Goal: Task Accomplishment & Management: Complete application form

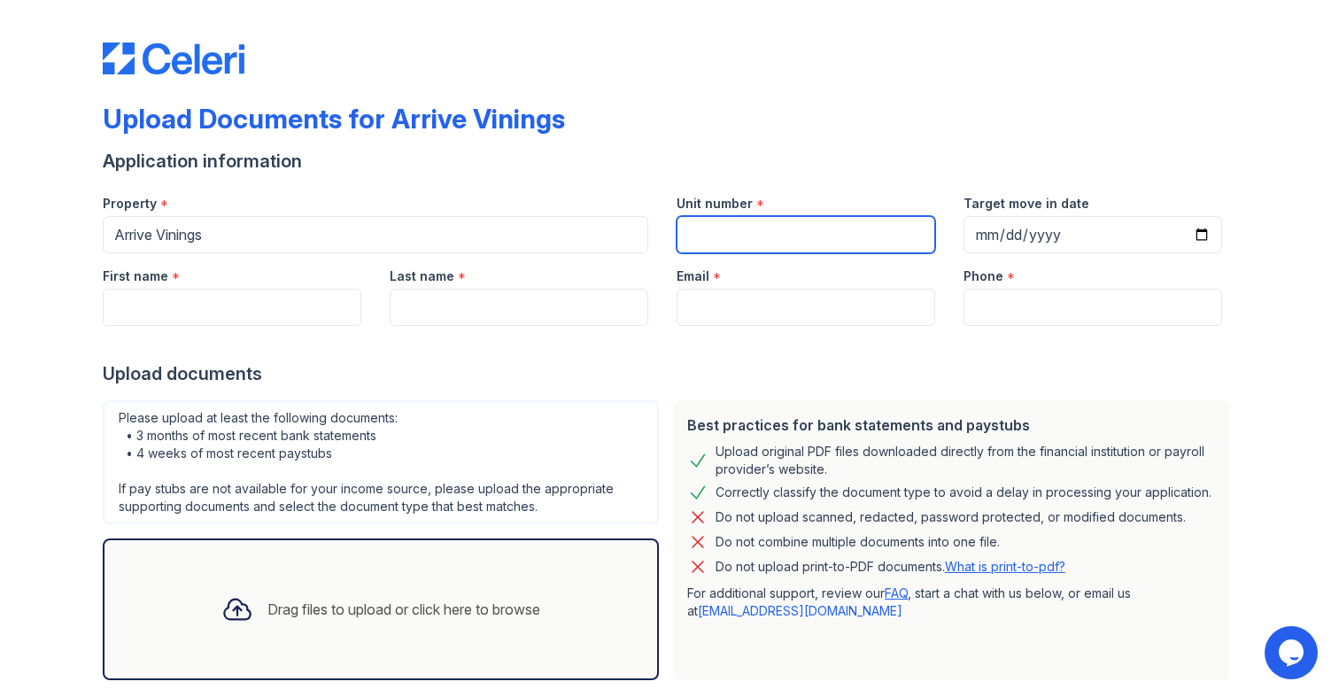
click at [760, 248] on input "Unit number" at bounding box center [806, 234] width 259 height 37
type input "1414"
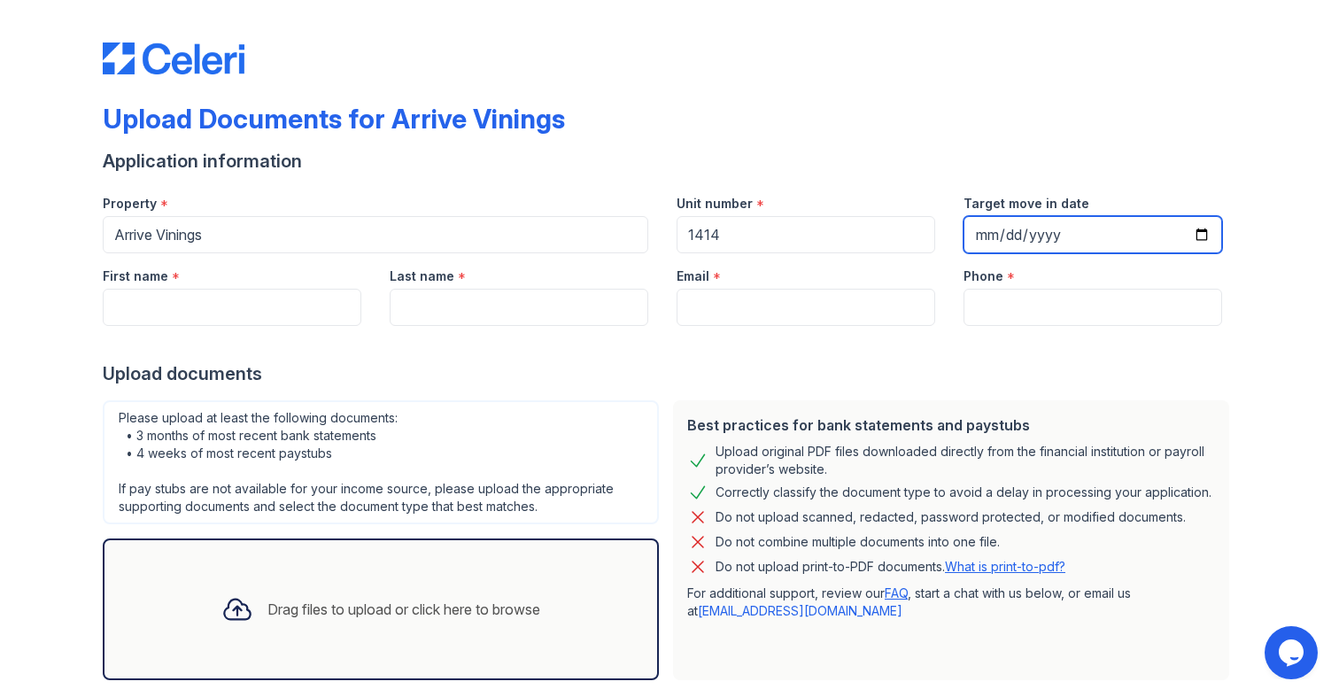
click at [1200, 234] on input "Target move in date" at bounding box center [1092, 234] width 259 height 37
type input "2025-10-03"
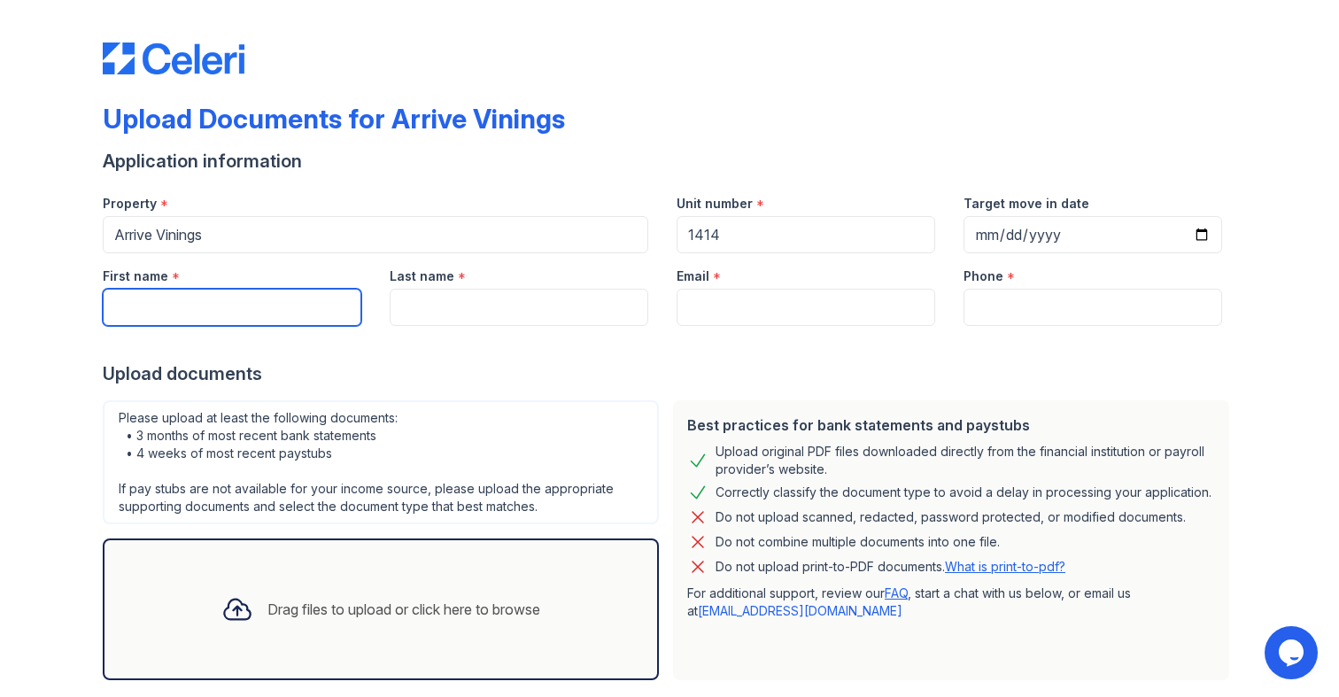
click at [274, 308] on input "First name" at bounding box center [232, 307] width 259 height 37
type input "k"
type input "Kyle"
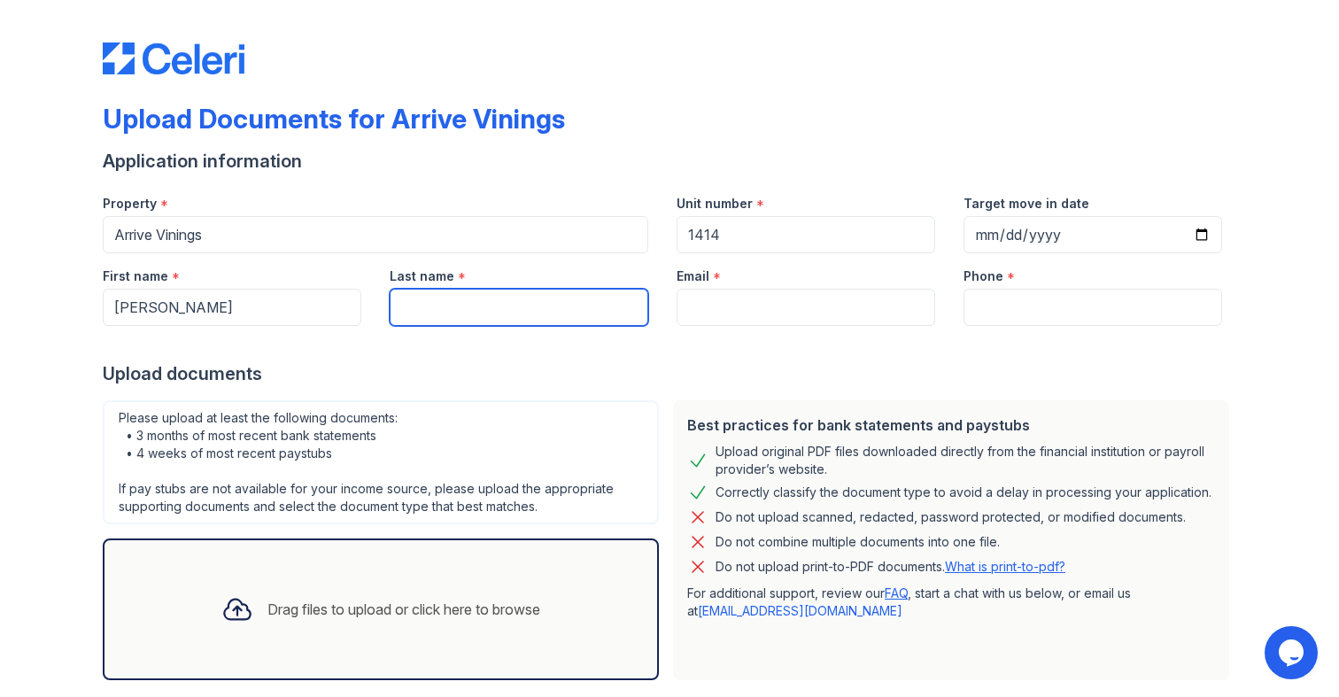
click at [412, 301] on input "Last name" at bounding box center [519, 307] width 259 height 37
type input "Hobson"
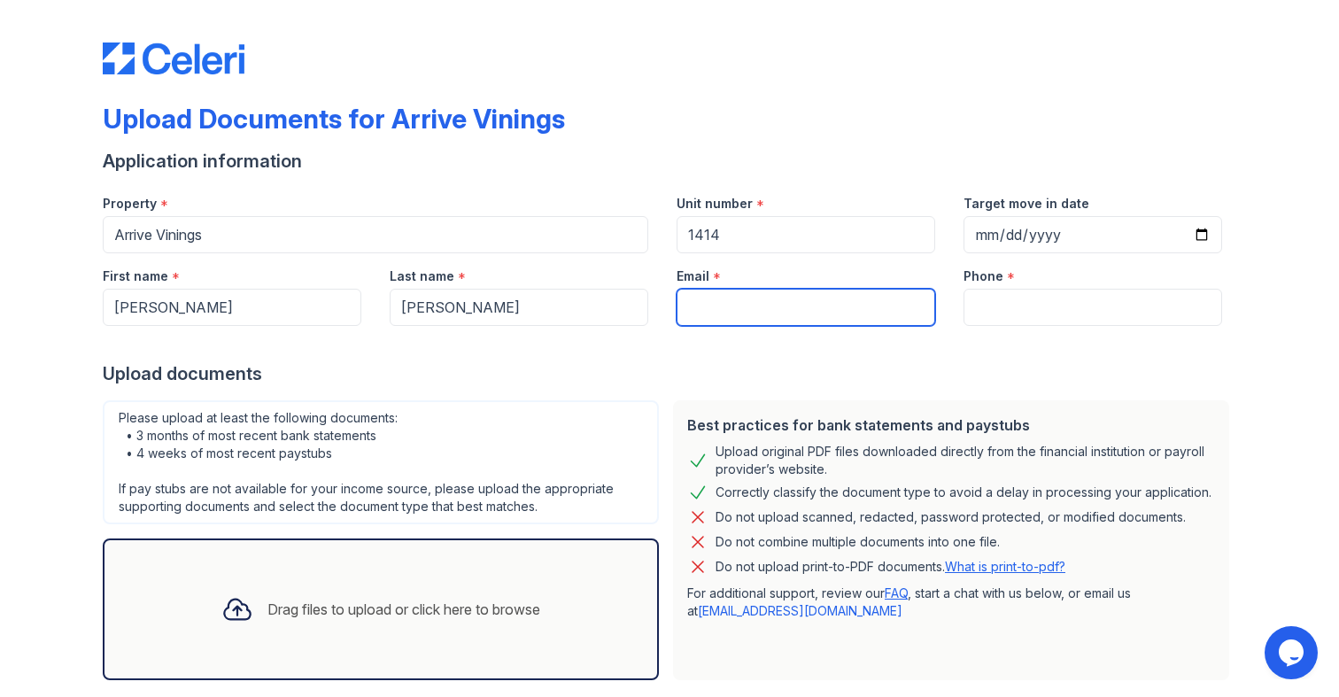
click at [792, 310] on input "Email" at bounding box center [806, 307] width 259 height 37
type input "[EMAIL_ADDRESS][DOMAIN_NAME]"
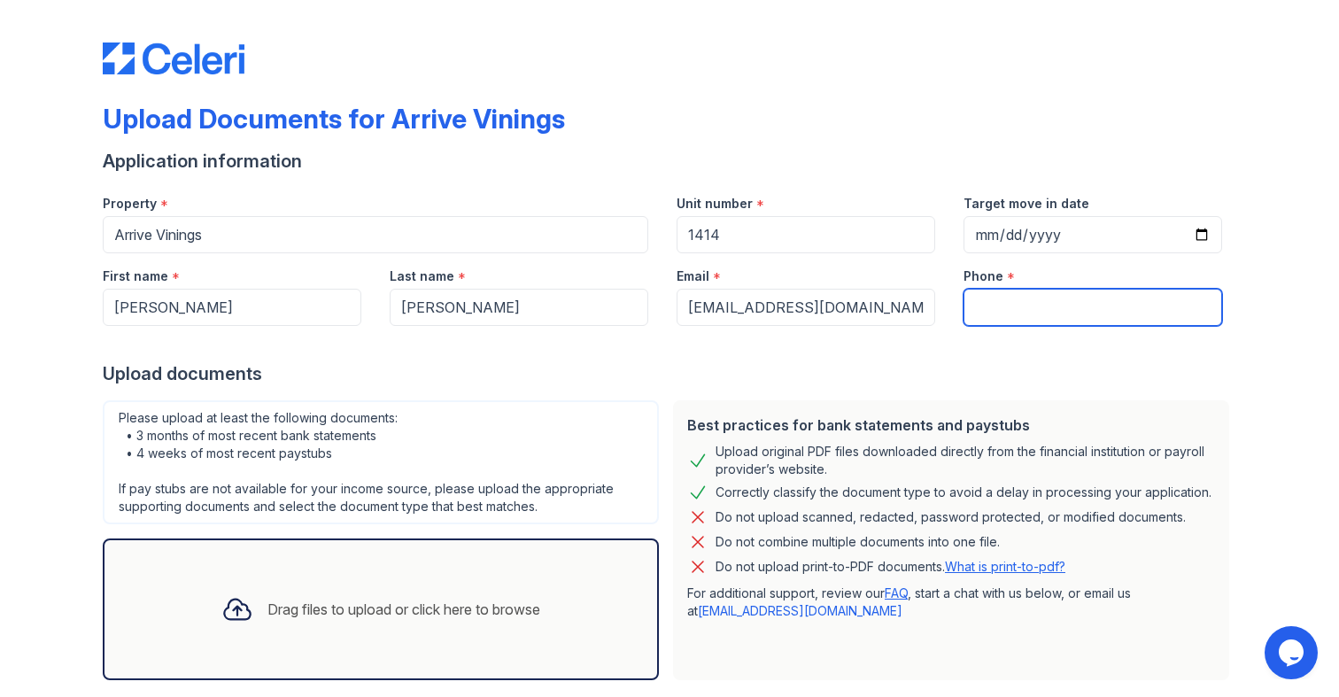
click at [1089, 314] on input "Phone" at bounding box center [1092, 307] width 259 height 37
type input "6315797526"
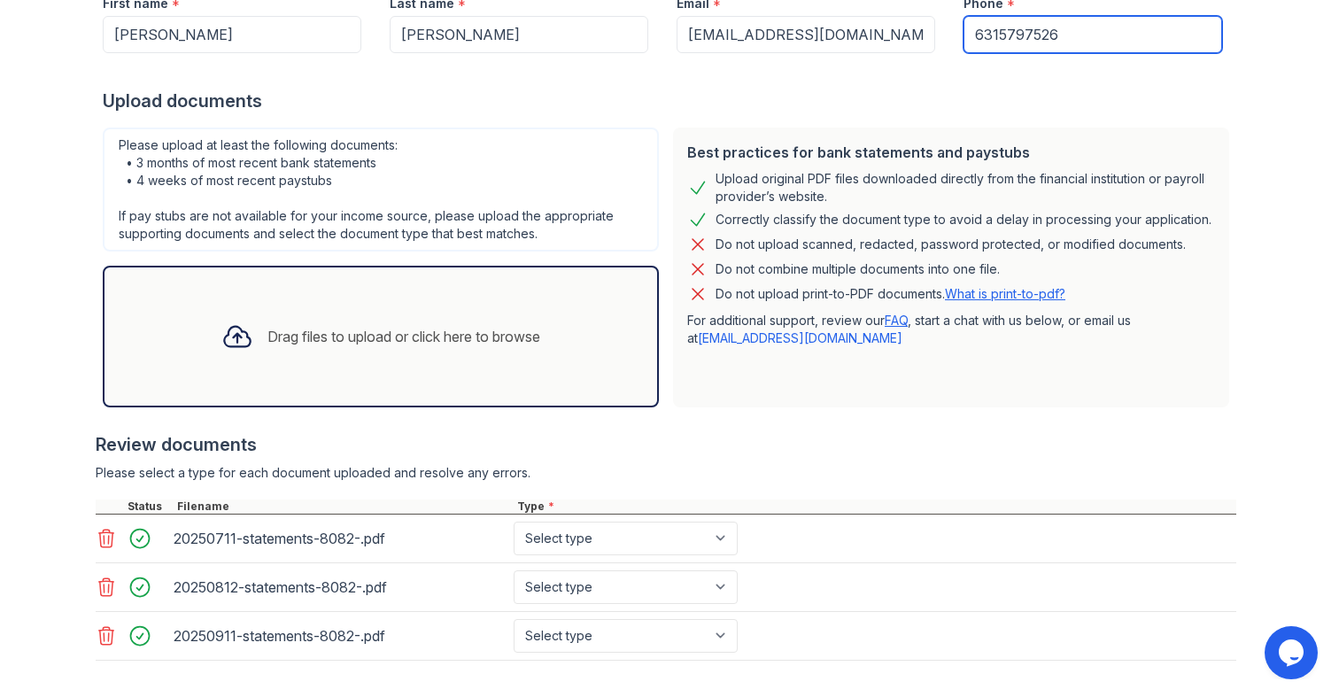
scroll to position [357, 0]
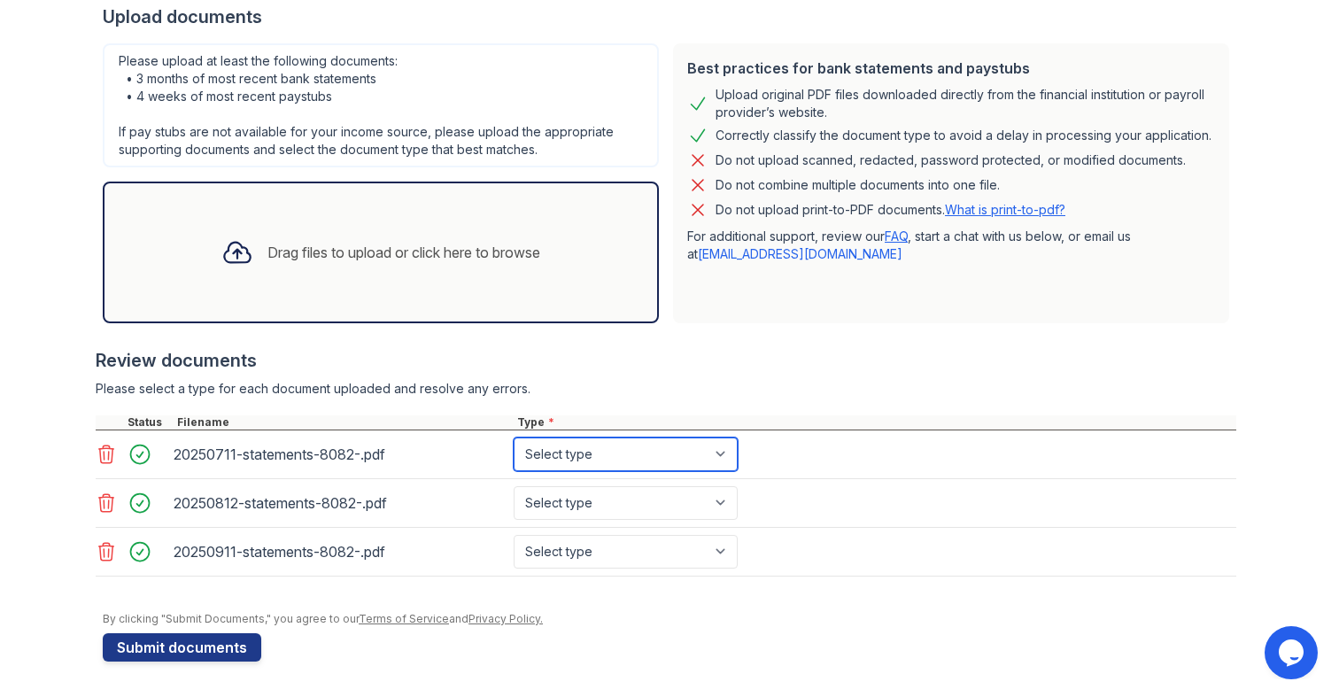
click at [623, 461] on select "Select type Paystub Bank Statement Offer Letter Tax Documents Benefit Award Let…" at bounding box center [626, 454] width 224 height 34
select select "bank_statement"
click at [514, 437] on select "Select type Paystub Bank Statement Offer Letter Tax Documents Benefit Award Let…" at bounding box center [626, 454] width 224 height 34
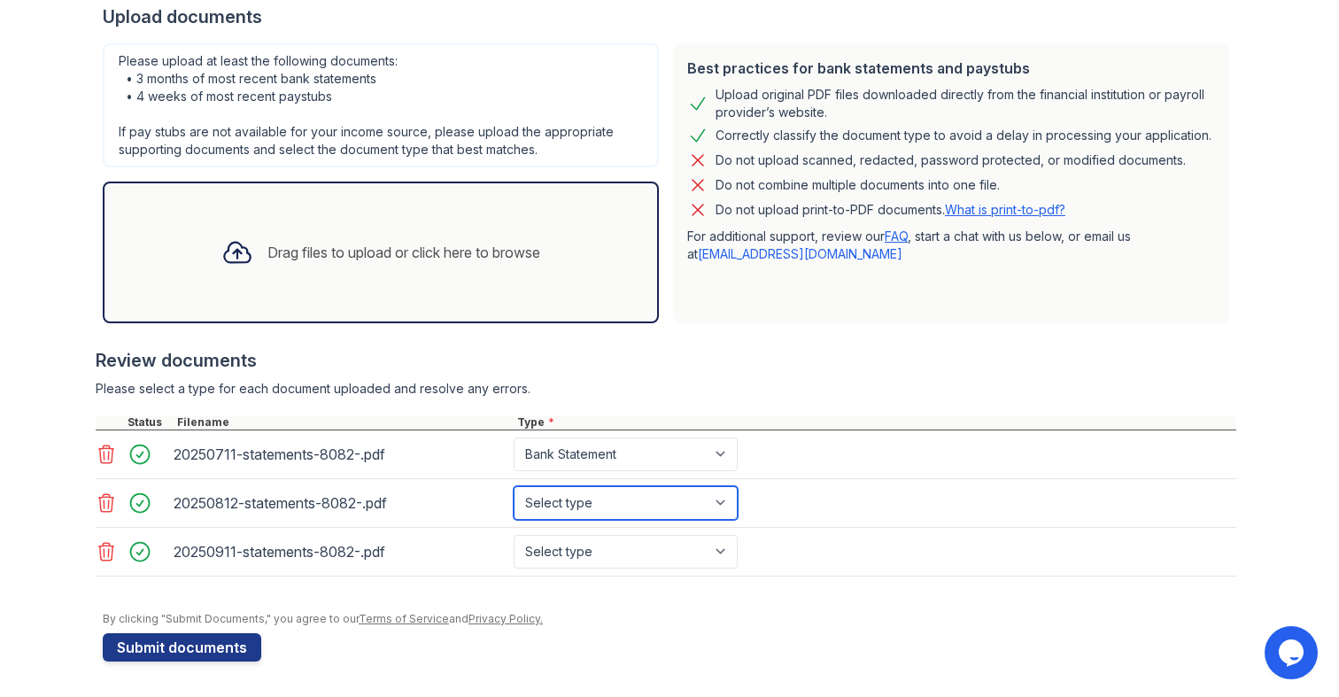
click at [608, 495] on select "Select type Paystub Bank Statement Offer Letter Tax Documents Benefit Award Let…" at bounding box center [626, 503] width 224 height 34
select select "bank_statement"
click at [514, 486] on select "Select type Paystub Bank Statement Offer Letter Tax Documents Benefit Award Let…" at bounding box center [626, 503] width 224 height 34
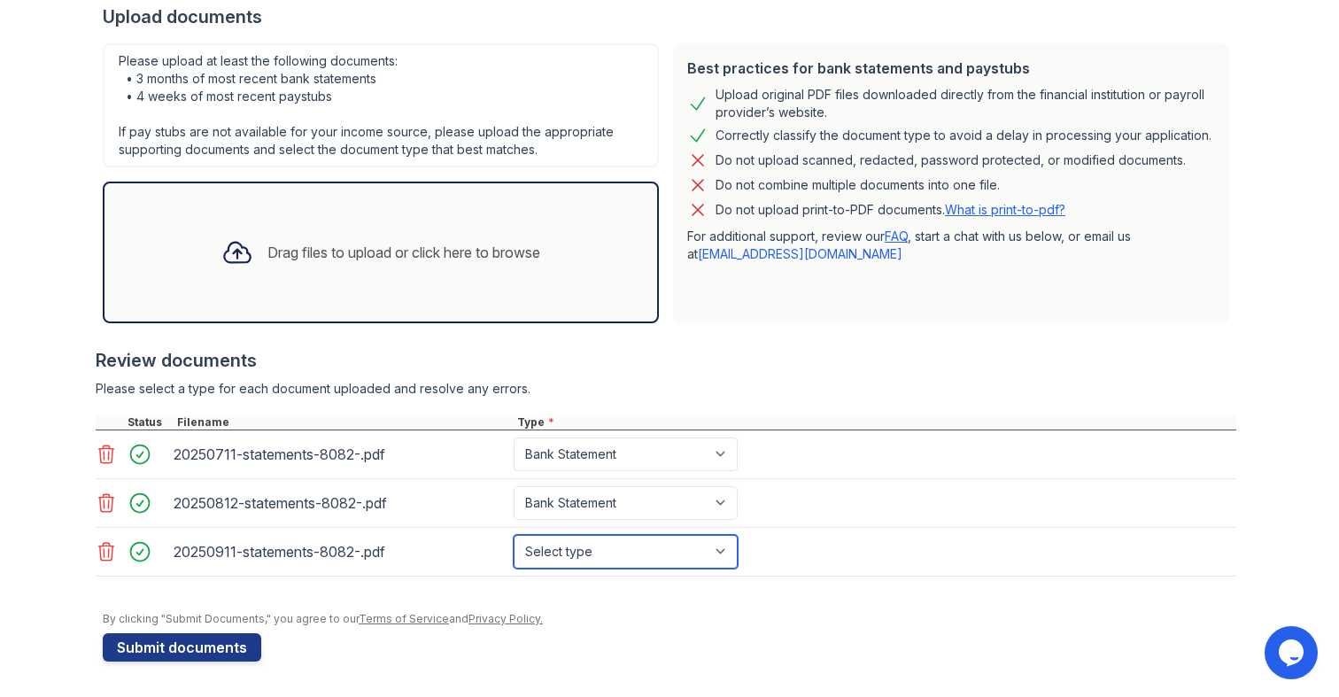
click at [608, 543] on select "Select type Paystub Bank Statement Offer Letter Tax Documents Benefit Award Let…" at bounding box center [626, 552] width 224 height 34
select select "bank_statement"
click at [514, 535] on select "Select type Paystub Bank Statement Offer Letter Tax Documents Benefit Award Let…" at bounding box center [626, 552] width 224 height 34
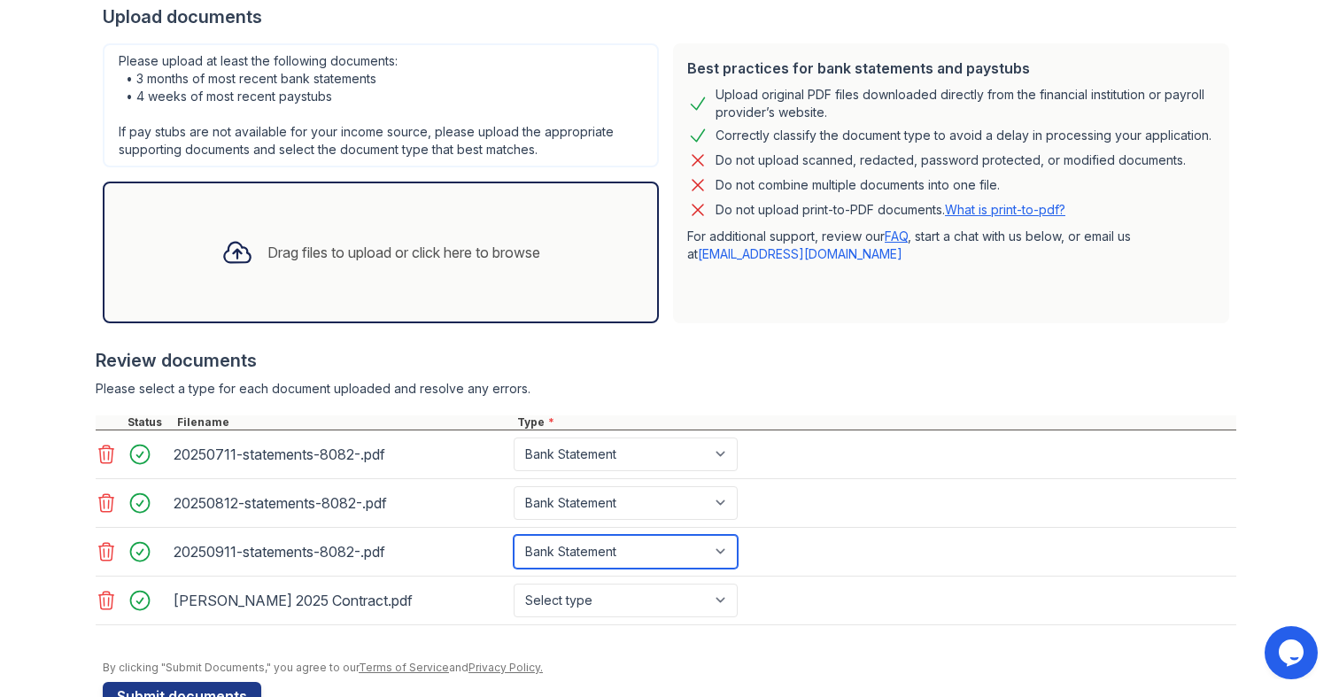
scroll to position [406, 0]
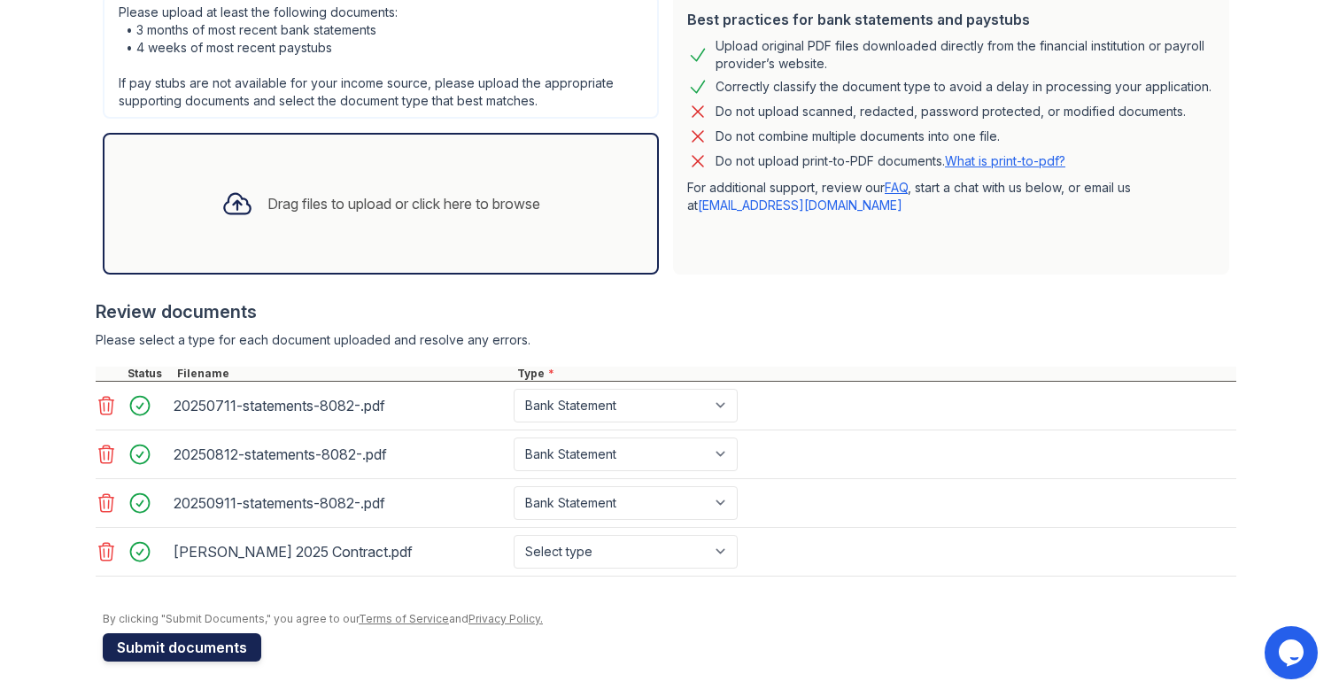
click at [229, 648] on button "Submit documents" at bounding box center [182, 647] width 159 height 28
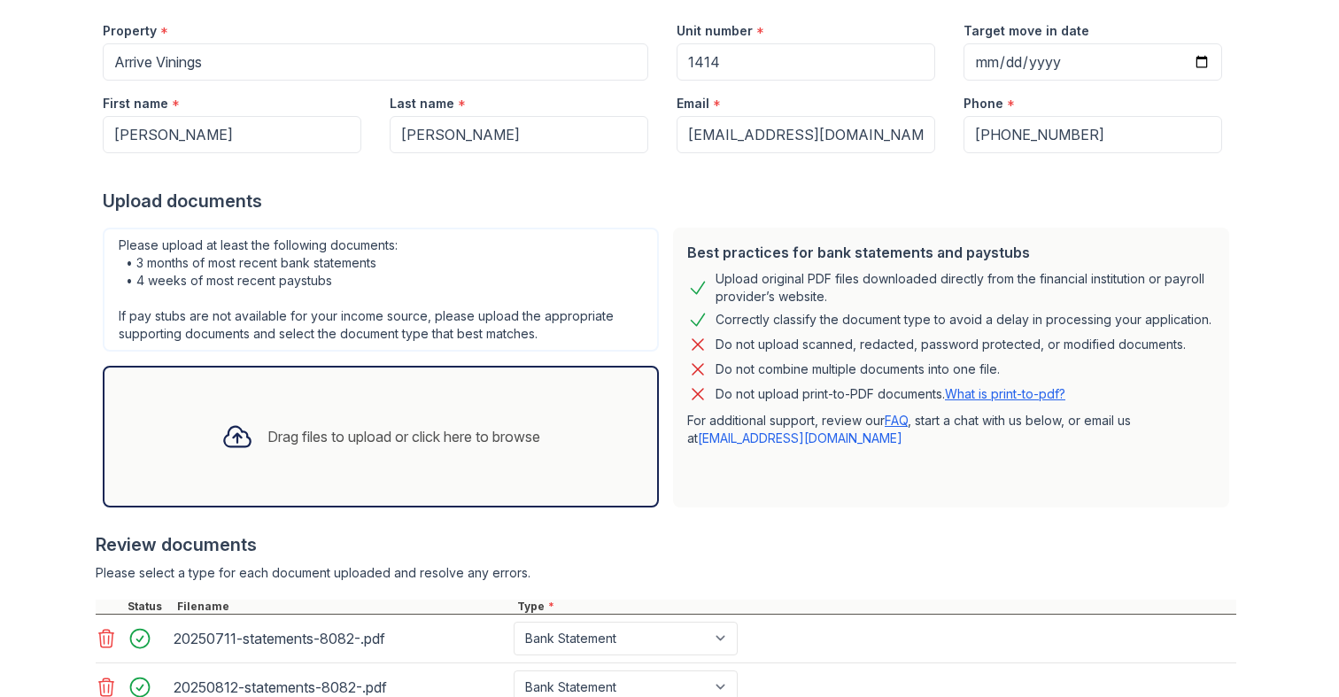
scroll to position [455, 0]
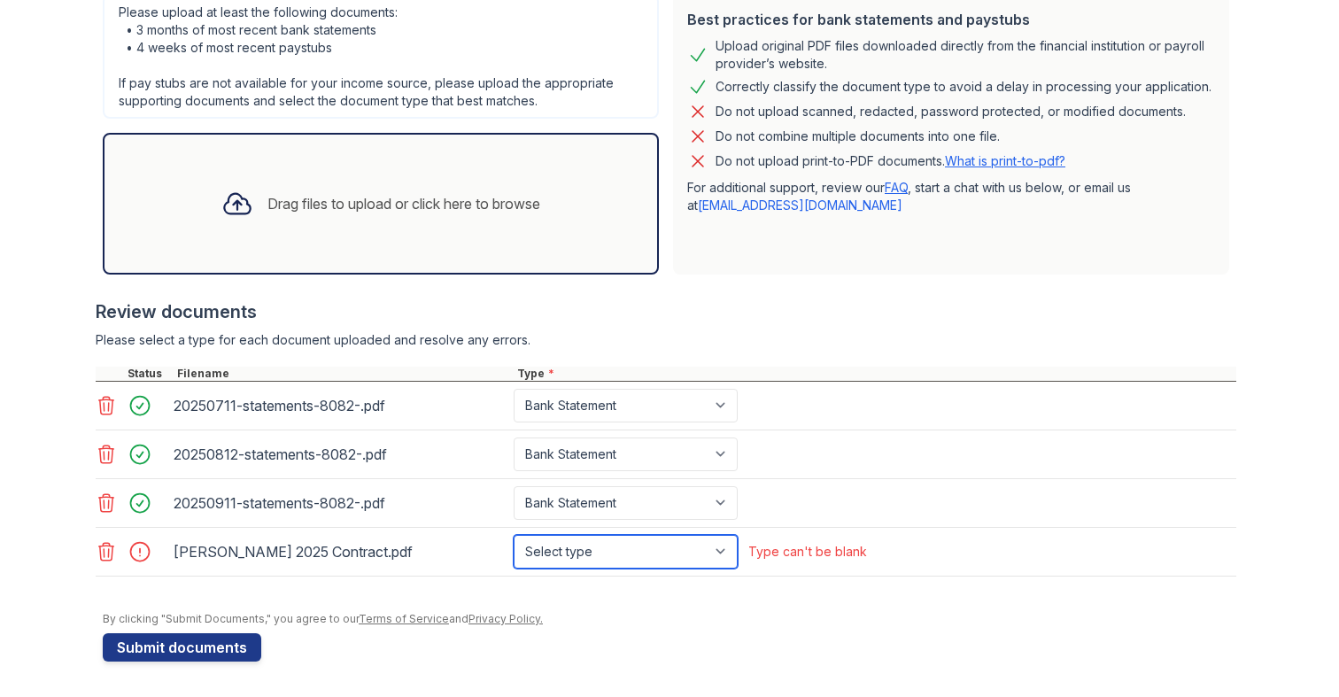
click at [609, 545] on select "Select type Paystub Bank Statement Offer Letter Tax Documents Benefit Award Let…" at bounding box center [626, 552] width 224 height 34
click at [514, 535] on select "Select type Paystub Bank Statement Offer Letter Tax Documents Benefit Award Let…" at bounding box center [626, 552] width 224 height 34
click at [679, 560] on select "Select type Paystub Bank Statement Offer Letter Tax Documents Benefit Award Let…" at bounding box center [626, 552] width 224 height 34
click at [514, 535] on select "Select type Paystub Bank Statement Offer Letter Tax Documents Benefit Award Let…" at bounding box center [626, 552] width 224 height 34
click at [557, 547] on select "Select type Paystub Bank Statement Offer Letter Tax Documents Benefit Award Let…" at bounding box center [626, 552] width 224 height 34
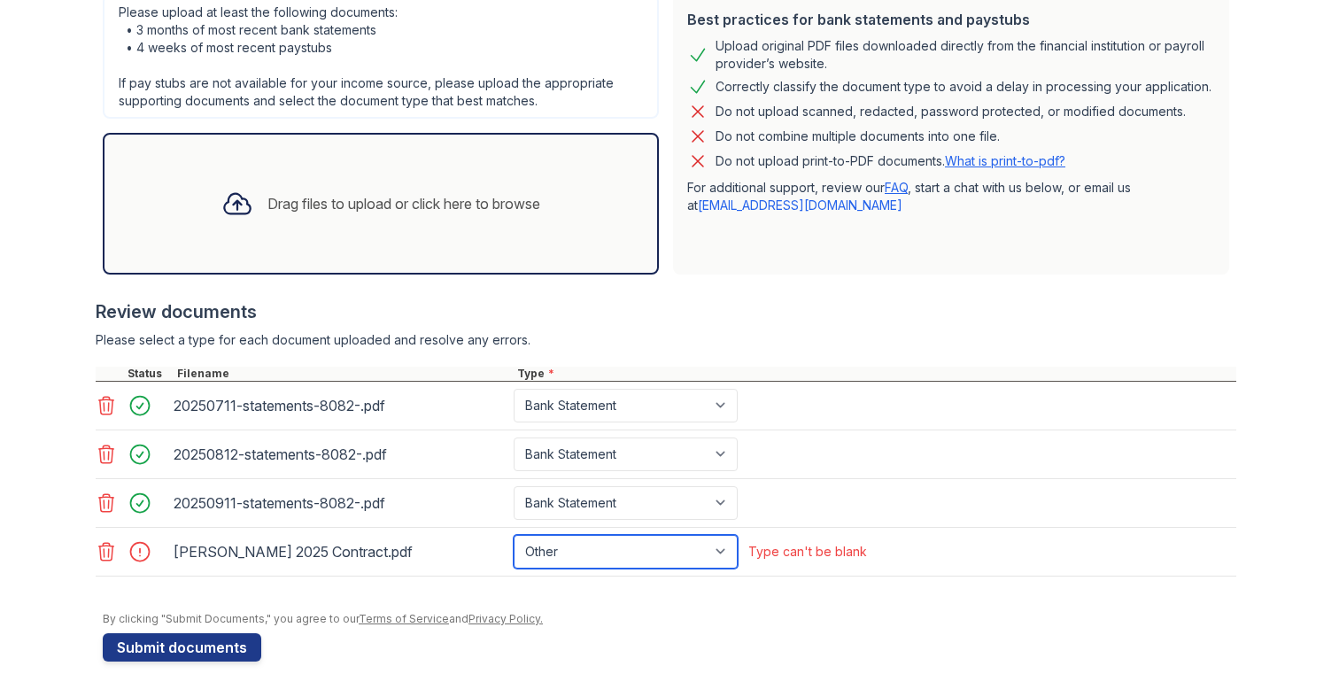
select select "offer_letter"
click at [514, 535] on select "Select type Paystub Bank Statement Offer Letter Tax Documents Benefit Award Let…" at bounding box center [626, 552] width 224 height 34
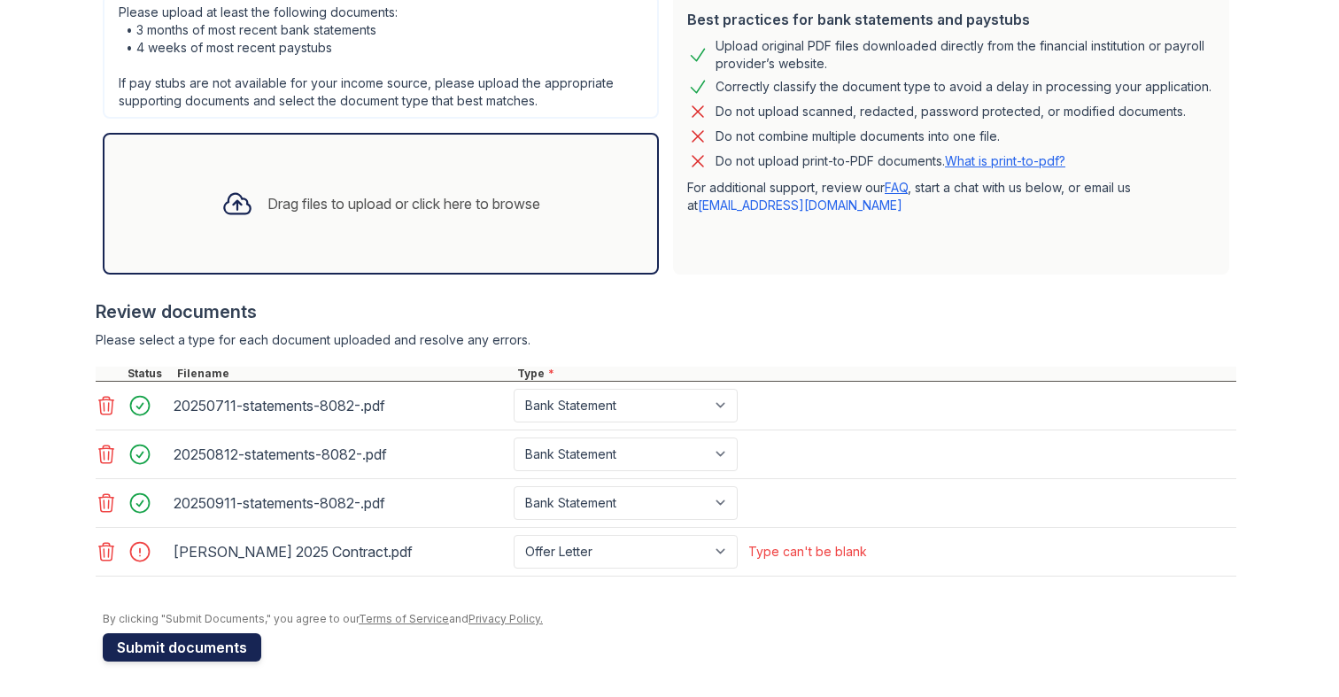
click at [174, 655] on button "Submit documents" at bounding box center [182, 647] width 159 height 28
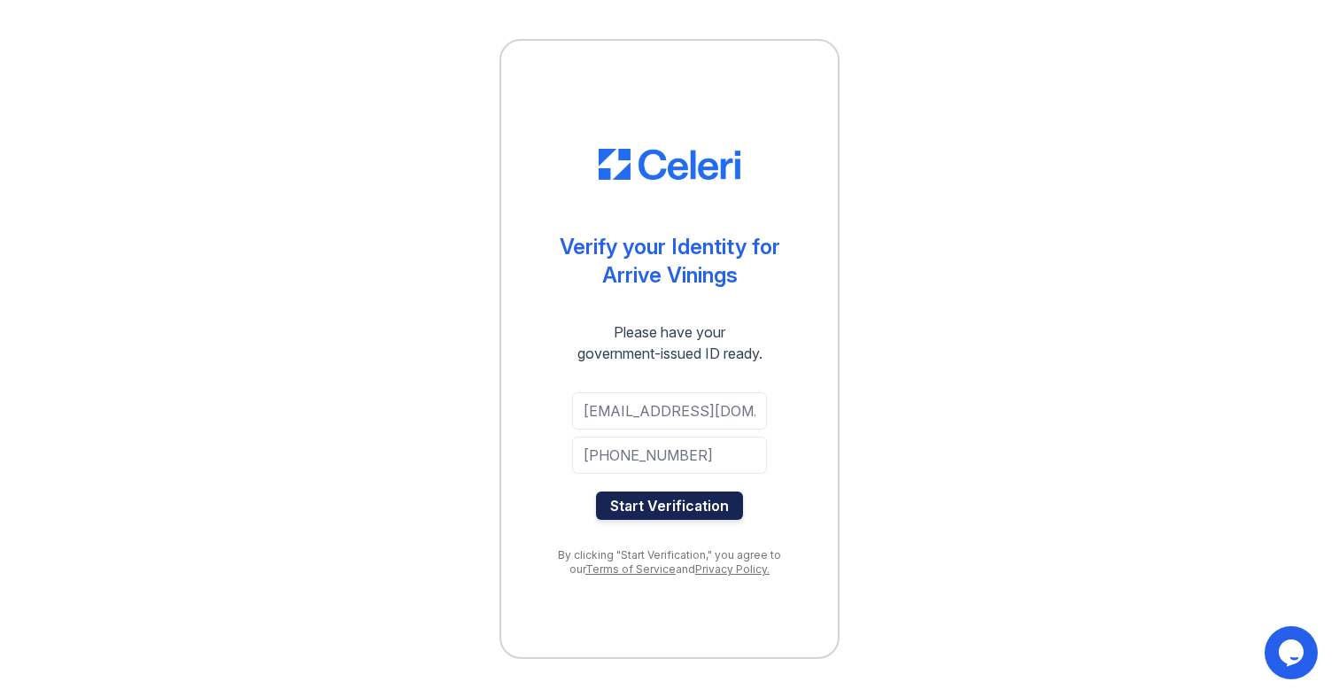
click at [715, 510] on button "Start Verification" at bounding box center [669, 505] width 147 height 28
